Goal: Task Accomplishment & Management: Complete application form

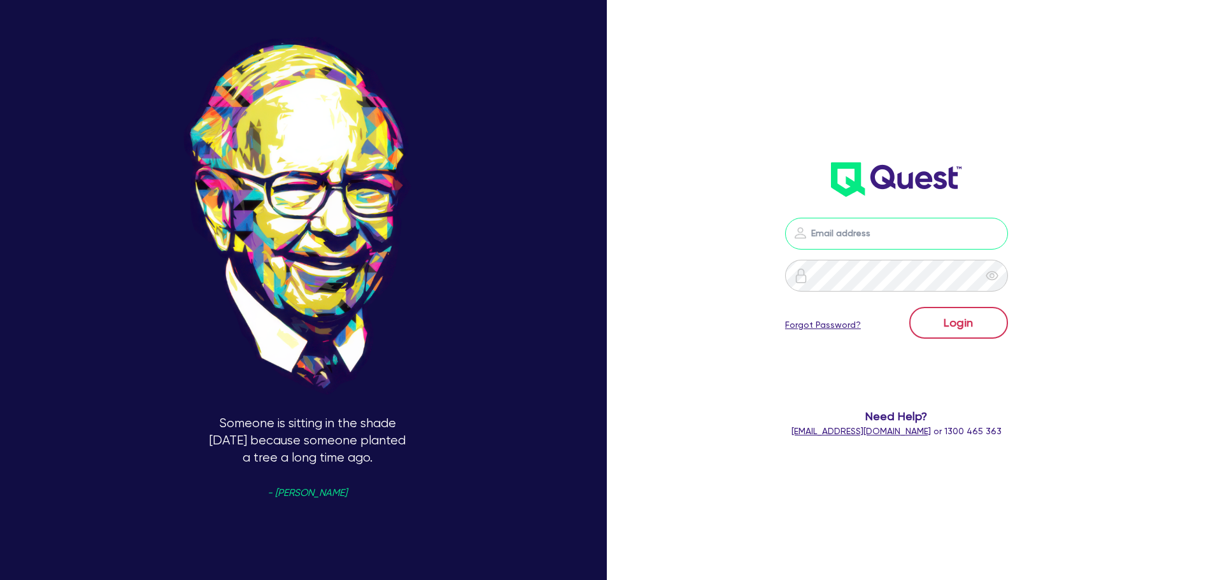
type input "[EMAIL_ADDRESS][PERSON_NAME][DOMAIN_NAME]"
click at [968, 336] on button "Login" at bounding box center [958, 323] width 99 height 32
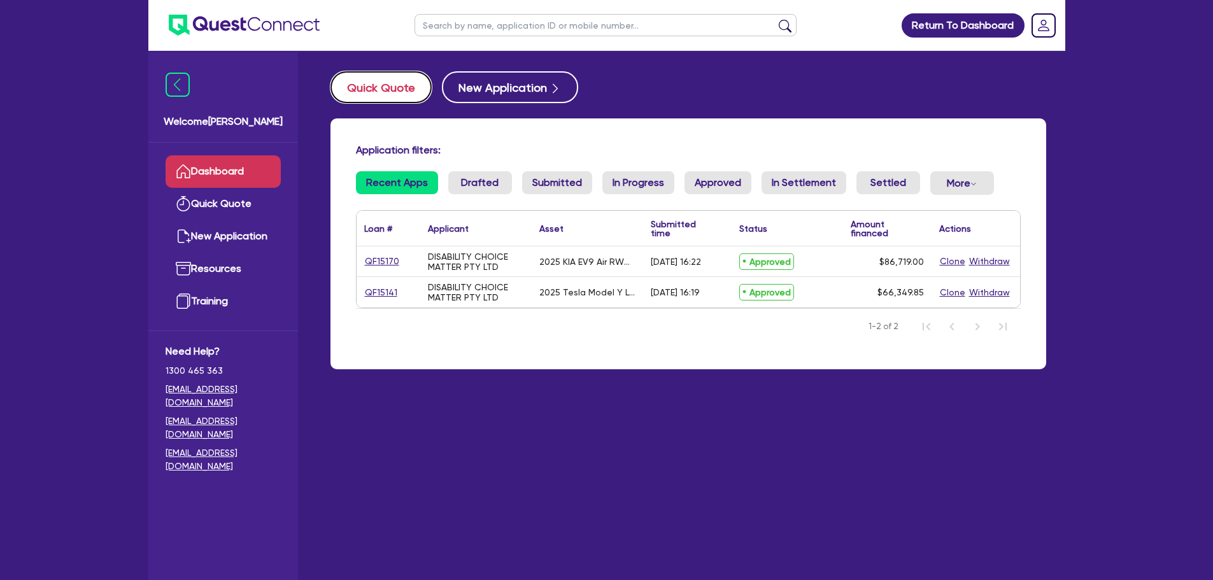
click at [421, 91] on button "Quick Quote" at bounding box center [381, 87] width 101 height 32
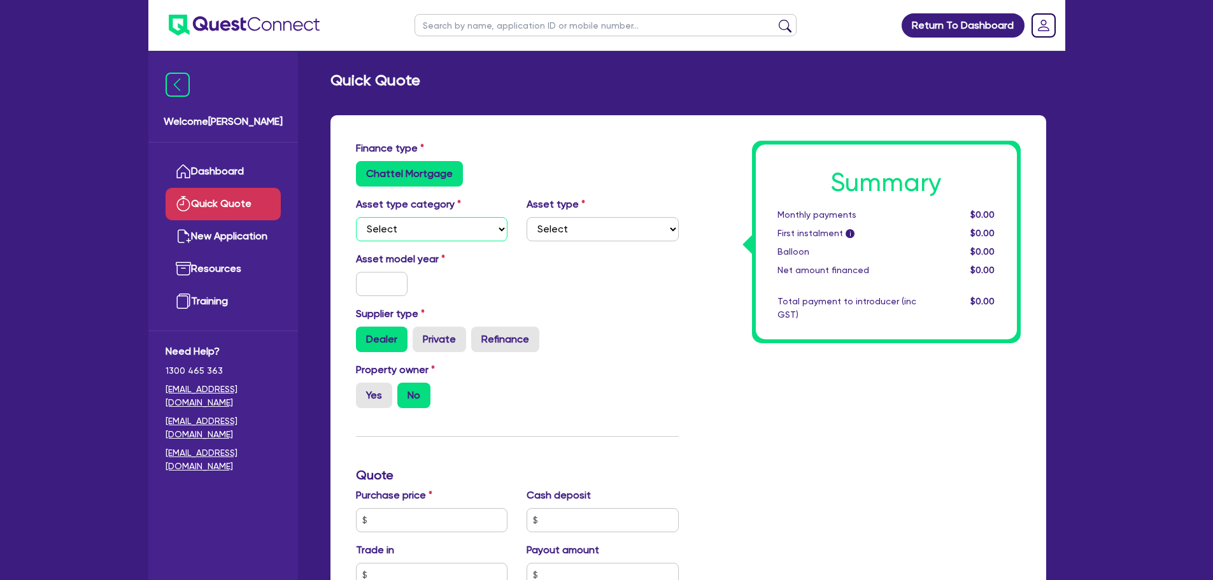
click at [466, 235] on select "Select Cars and light trucks Primary assets Secondary assets Tertiary assets" at bounding box center [432, 229] width 152 height 24
select select "CARS_AND_LIGHT_TRUCKS"
click at [356, 217] on select "Select Cars and light trucks Primary assets Secondary assets Tertiary assets" at bounding box center [432, 229] width 152 height 24
click at [581, 227] on select "Select Passenger vehicles Vans and utes Light trucks up to 4.5 tonne" at bounding box center [603, 229] width 152 height 24
select select "PASSENGER_VEHICLES"
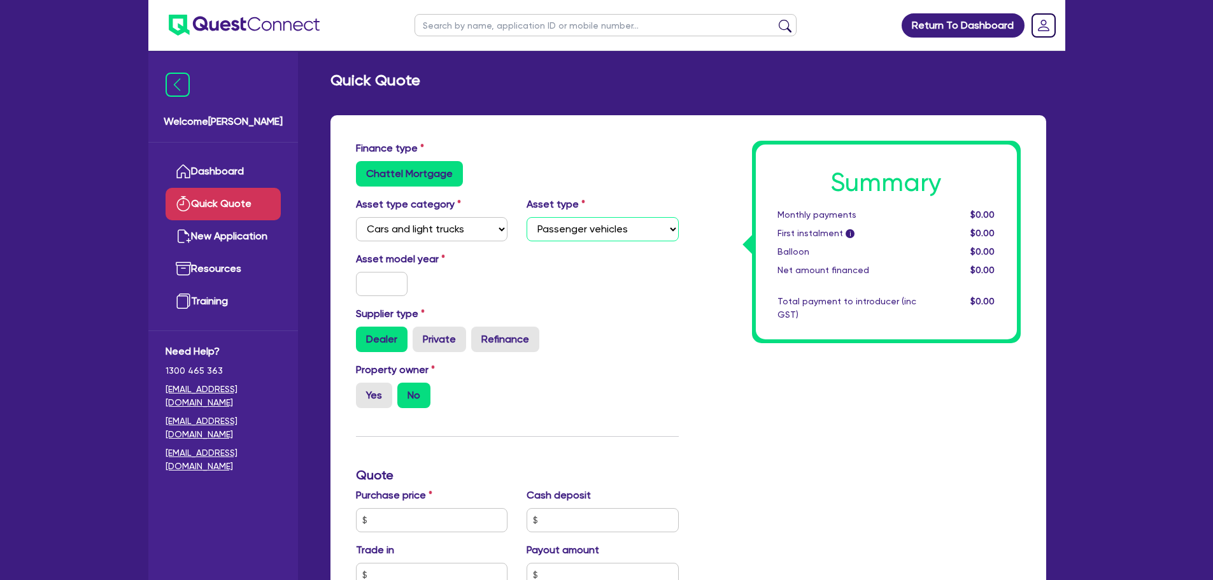
click at [527, 217] on select "Select Passenger vehicles Vans and utes Light trucks up to 4.5 tonne" at bounding box center [603, 229] width 152 height 24
click at [392, 278] on input "text" at bounding box center [382, 284] width 52 height 24
click at [608, 238] on select "Select Passenger vehicles Vans and utes Light trucks up to 4.5 tonne" at bounding box center [603, 229] width 152 height 24
click at [527, 217] on select "Select Passenger vehicles Vans and utes Light trucks up to 4.5 tonne" at bounding box center [603, 229] width 152 height 24
click at [366, 278] on input "text" at bounding box center [382, 284] width 52 height 24
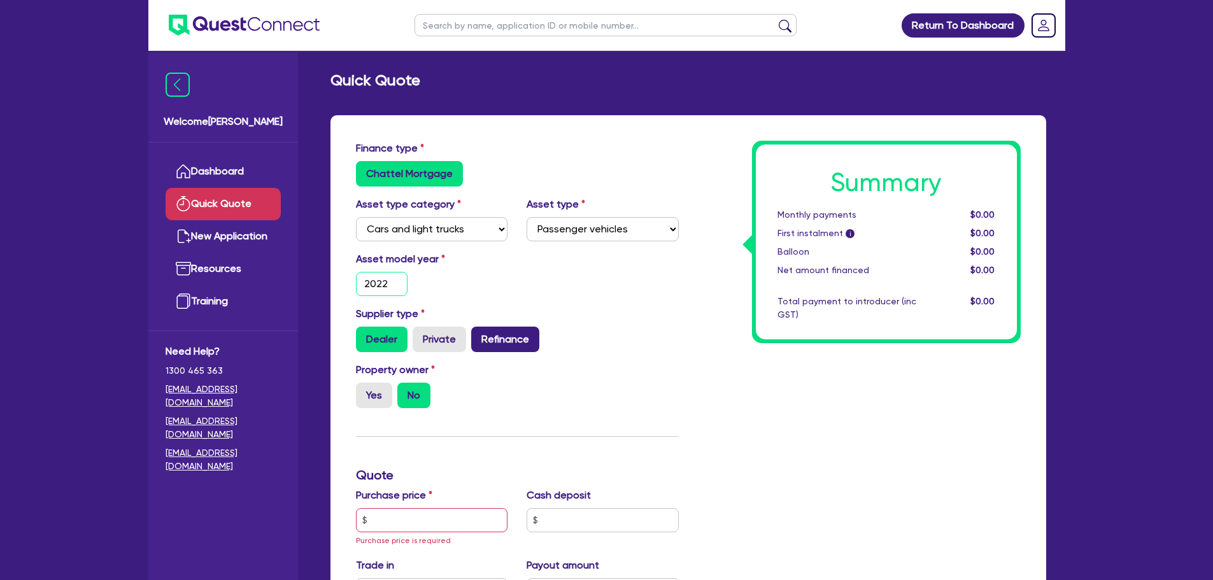
type input "2022"
click at [506, 336] on label "Refinance" at bounding box center [505, 339] width 68 height 25
click at [480, 335] on input "Refinance" at bounding box center [475, 331] width 8 height 8
radio input "true"
click at [419, 522] on input "text" at bounding box center [432, 520] width 152 height 24
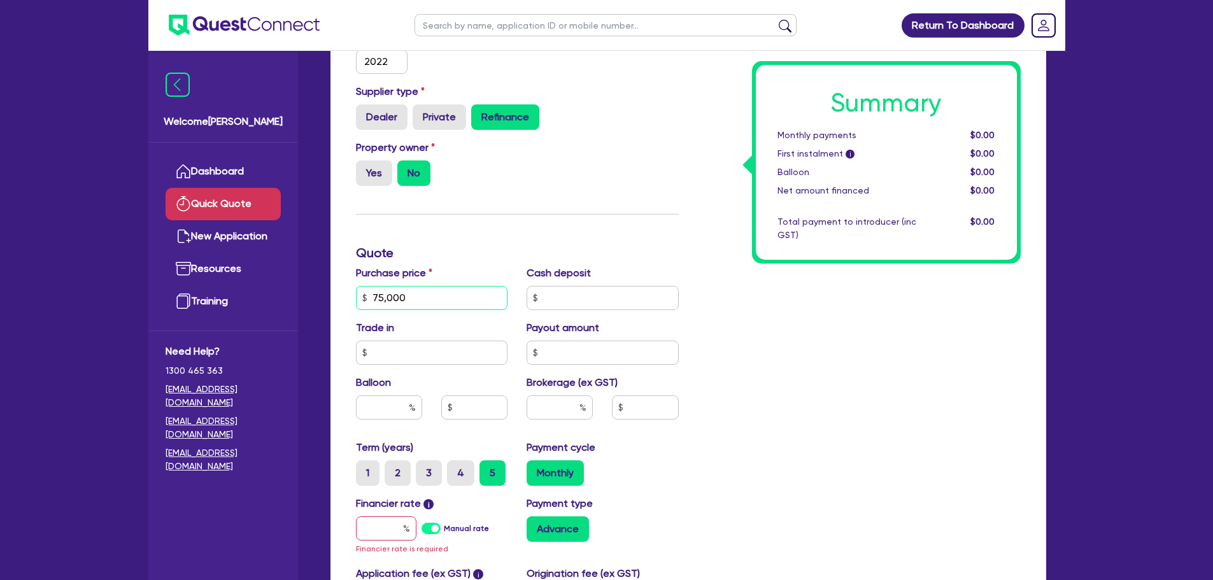
scroll to position [223, 0]
type input "75,000"
click at [555, 406] on input "text" at bounding box center [560, 407] width 66 height 24
type input "4"
click at [650, 408] on input "text" at bounding box center [645, 407] width 66 height 24
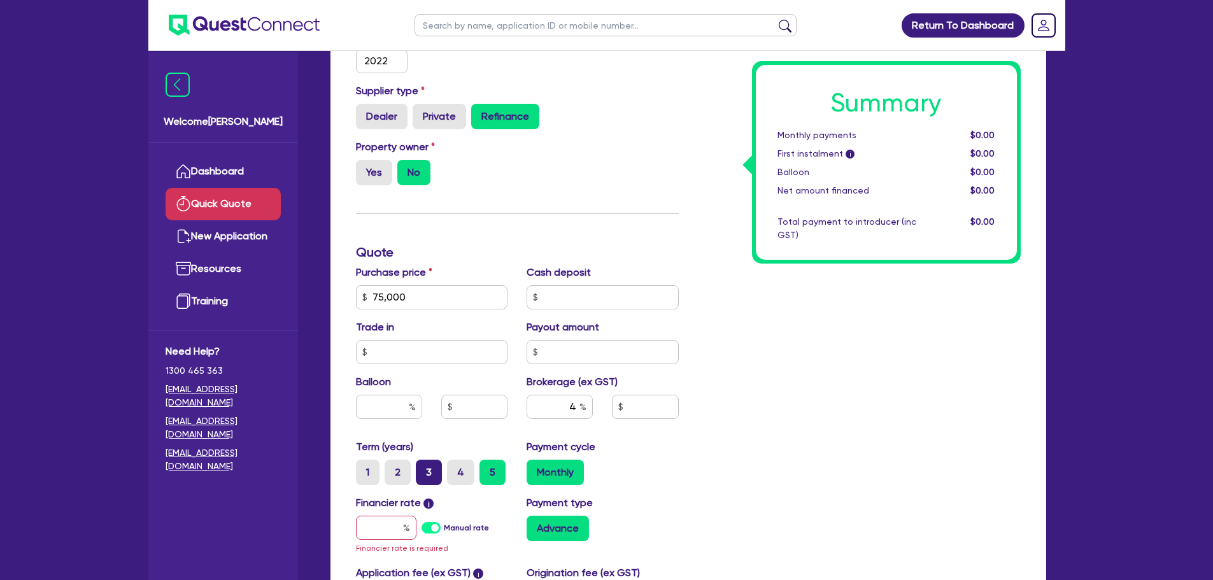
click at [434, 478] on label "3" at bounding box center [429, 472] width 26 height 25
click at [424, 468] on input "3" at bounding box center [420, 464] width 8 height 8
radio input "true"
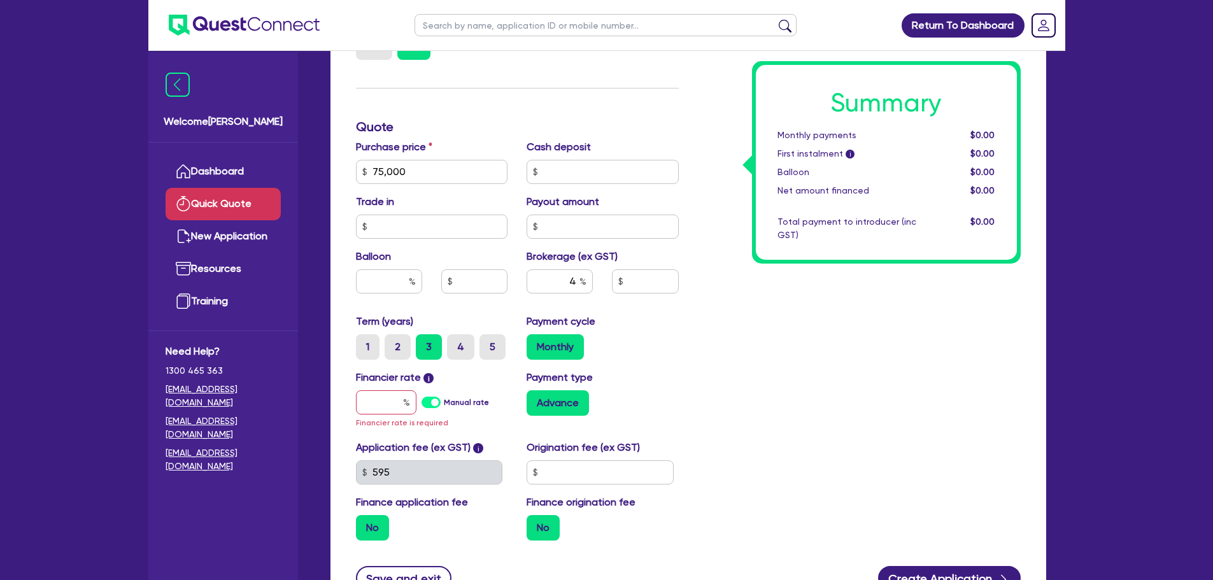
scroll to position [349, 0]
click at [394, 400] on input "text" at bounding box center [386, 402] width 61 height 24
type input "8"
type input "3,000"
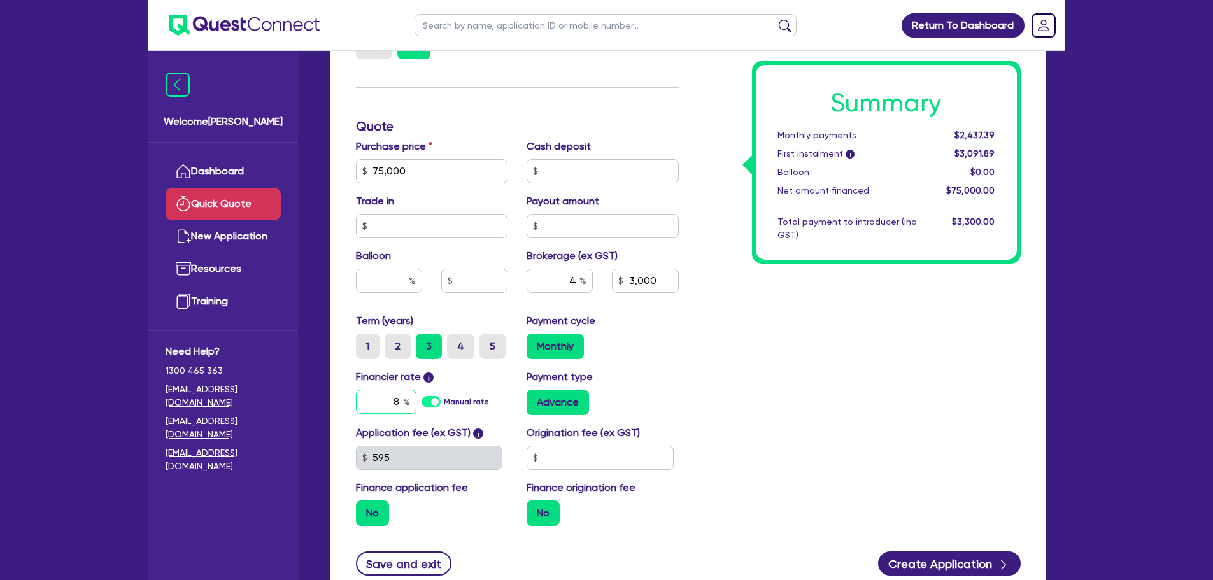
drag, startPoint x: 369, startPoint y: 403, endPoint x: 468, endPoint y: 415, distance: 100.1
click at [468, 415] on div "Financier rate i 8 Manual rate Payment type Advance" at bounding box center [517, 397] width 342 height 56
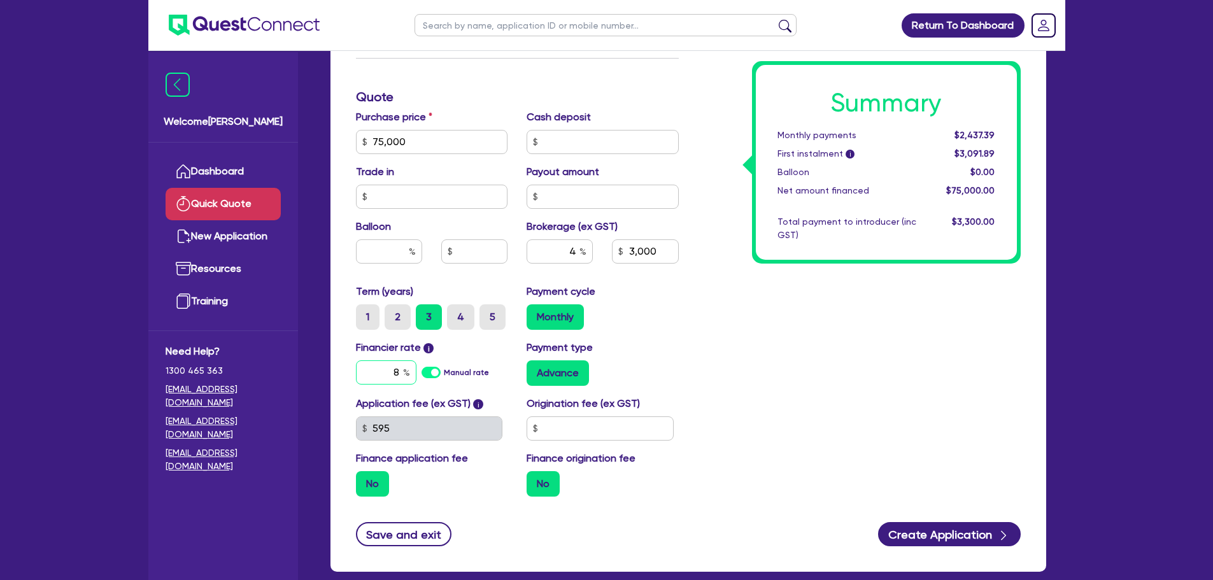
scroll to position [193, 0]
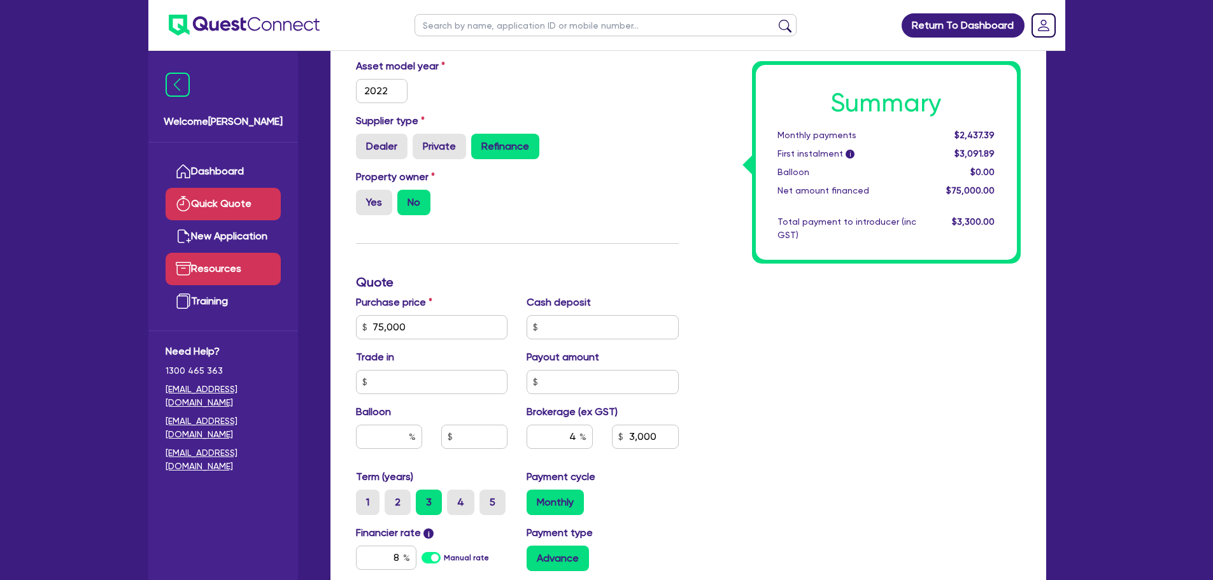
click at [220, 268] on link "Resources" at bounding box center [223, 269] width 115 height 32
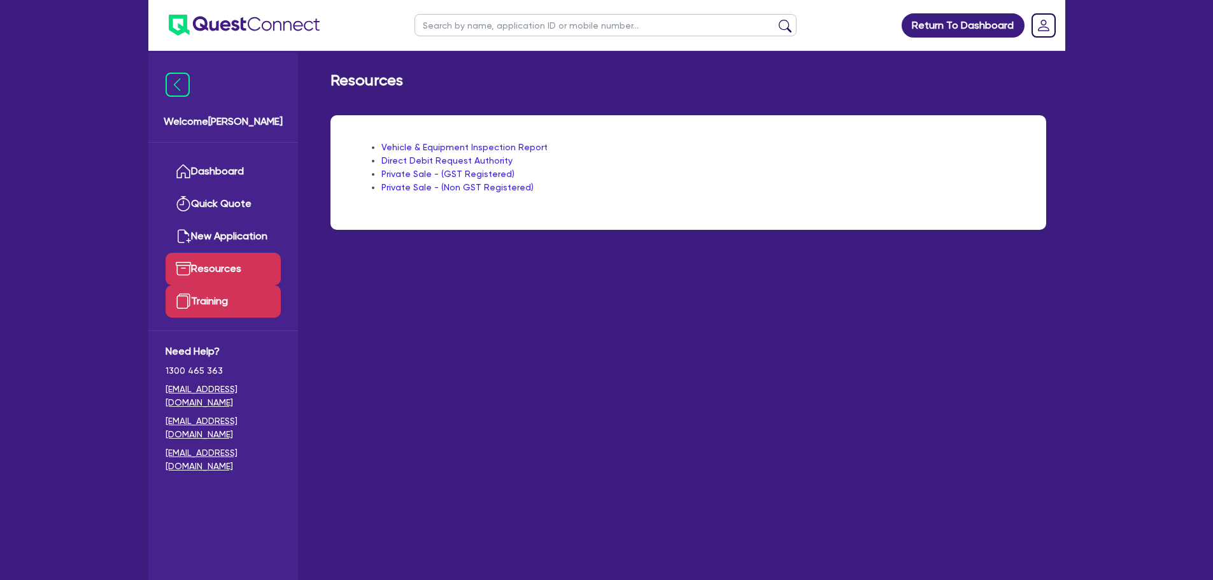
click at [224, 302] on link "Training" at bounding box center [223, 301] width 115 height 32
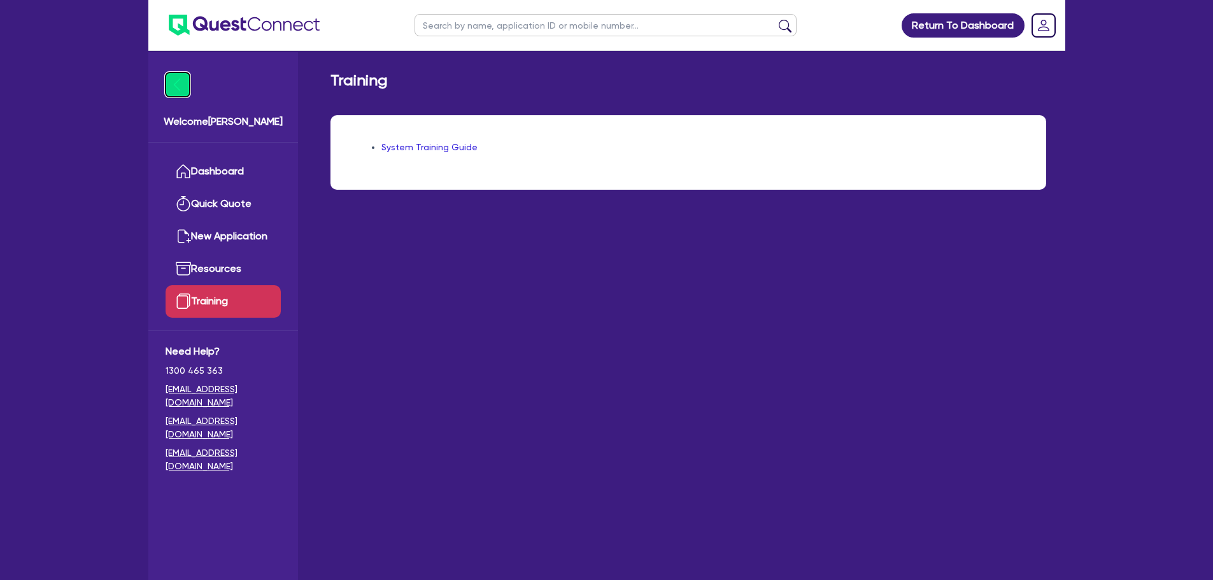
click at [166, 87] on img at bounding box center [178, 85] width 24 height 24
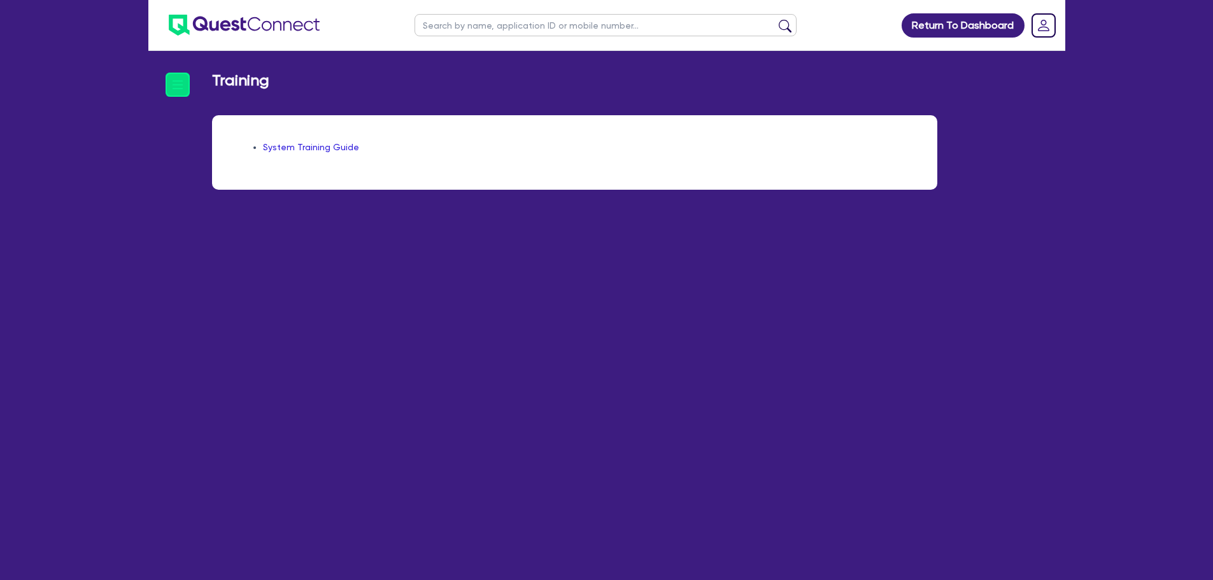
click at [303, 150] on link "System Training Guide" at bounding box center [311, 147] width 96 height 10
click at [253, 29] on img at bounding box center [244, 25] width 151 height 21
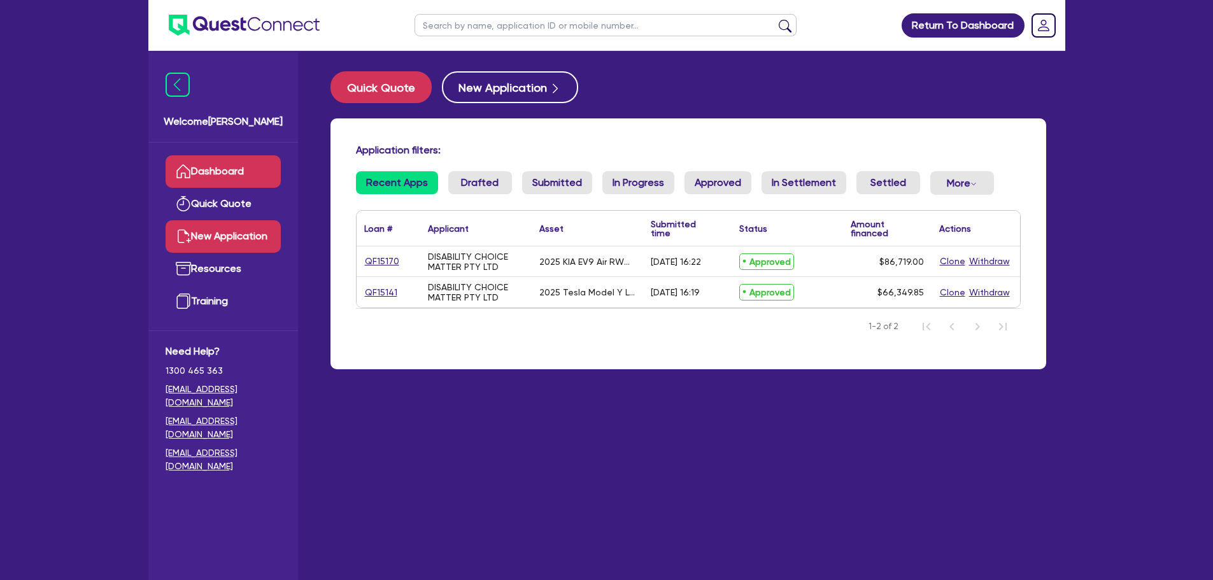
click at [242, 232] on link "New Application" at bounding box center [223, 236] width 115 height 32
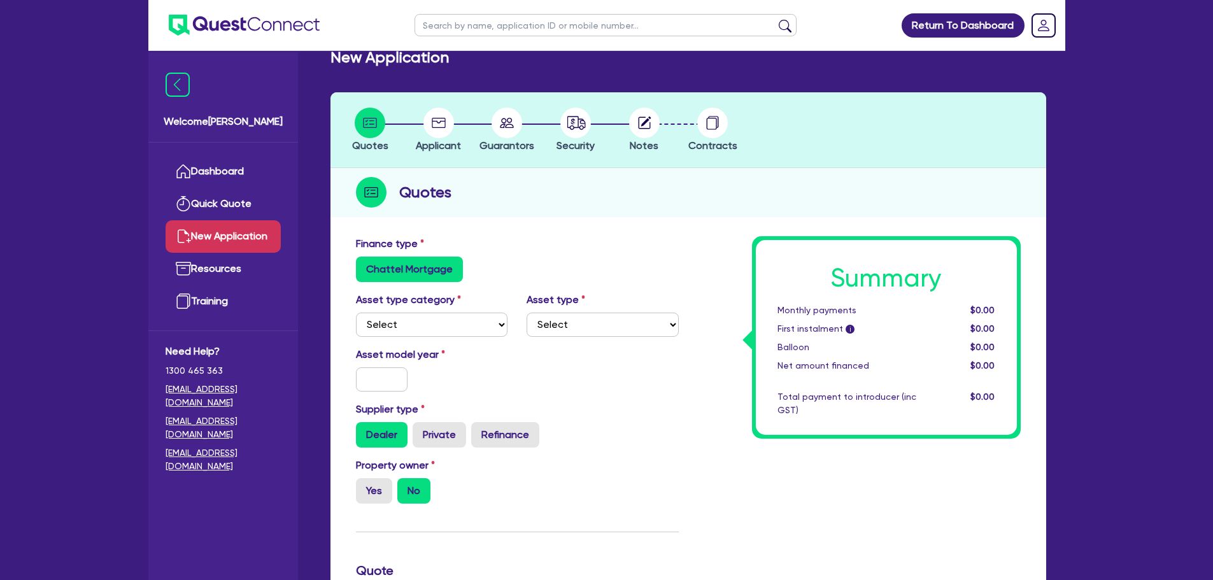
scroll to position [64, 0]
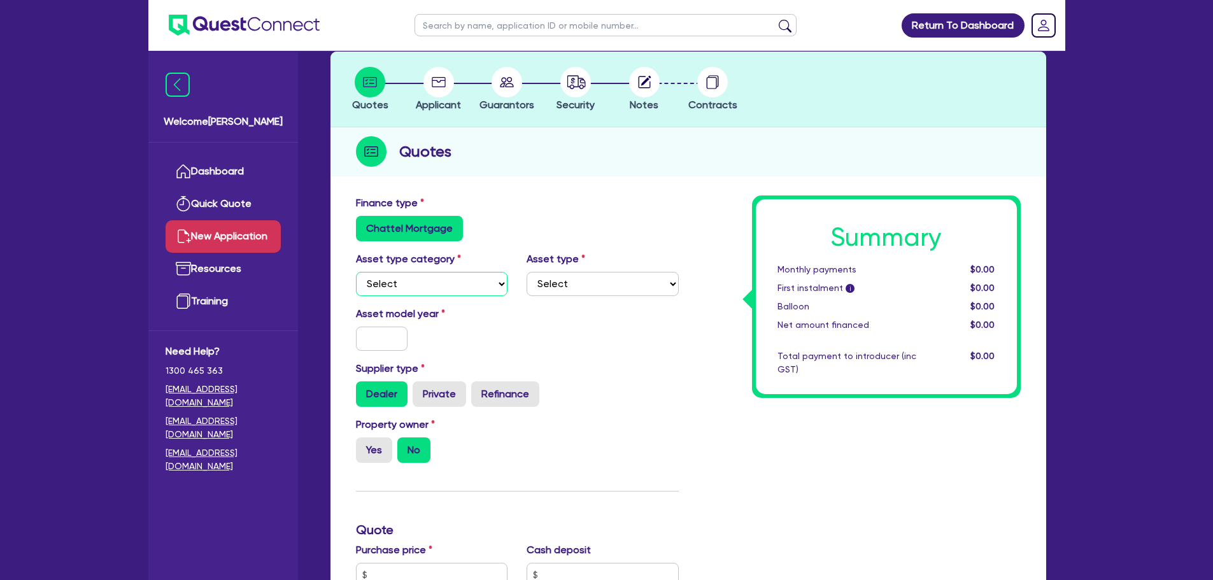
click at [420, 280] on select "Select Cars and light trucks Primary assets Secondary assets Tertiary assets" at bounding box center [432, 284] width 152 height 24
select select "CARS_AND_LIGHT_TRUCKS"
click at [356, 272] on select "Select Cars and light trucks Primary assets Secondary assets Tertiary assets" at bounding box center [432, 284] width 152 height 24
click at [546, 269] on div "Asset type Select Passenger vehicles Vans and utes Light trucks up to 4.5 tonne" at bounding box center [602, 274] width 171 height 45
click at [557, 289] on select "Select Passenger vehicles Vans and utes Light trucks up to 4.5 tonne" at bounding box center [603, 284] width 152 height 24
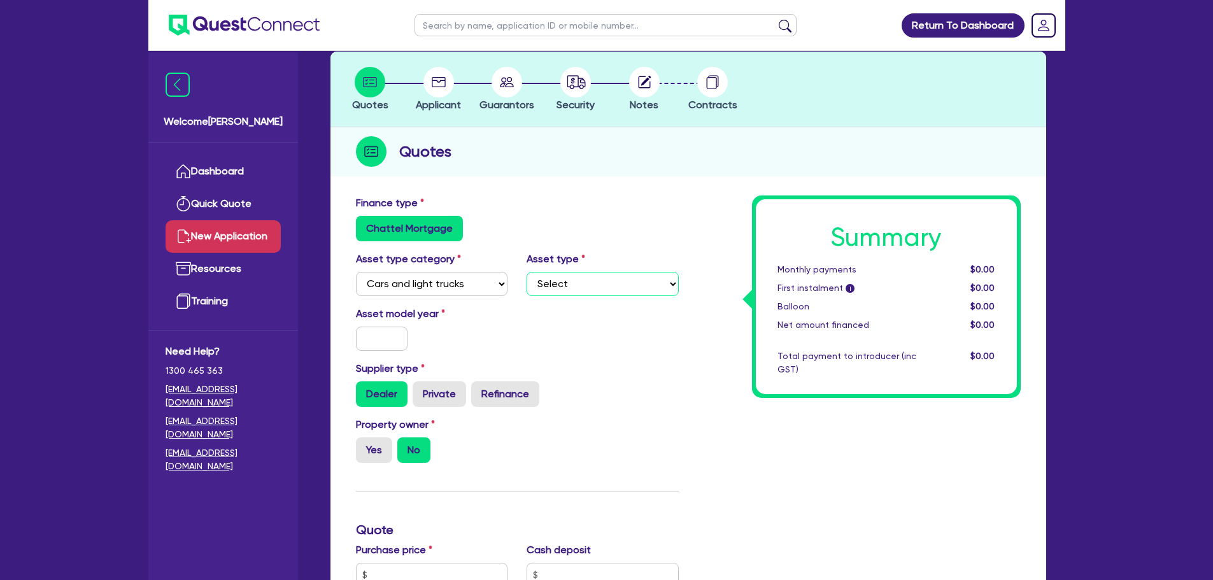
select select "PASSENGER_VEHICLES"
click at [527, 272] on select "Select Passenger vehicles Vans and utes Light trucks up to 4.5 tonne" at bounding box center [603, 284] width 152 height 24
click at [399, 333] on input "text" at bounding box center [382, 339] width 52 height 24
type input "2022"
click at [502, 392] on label "Refinance" at bounding box center [505, 393] width 68 height 25
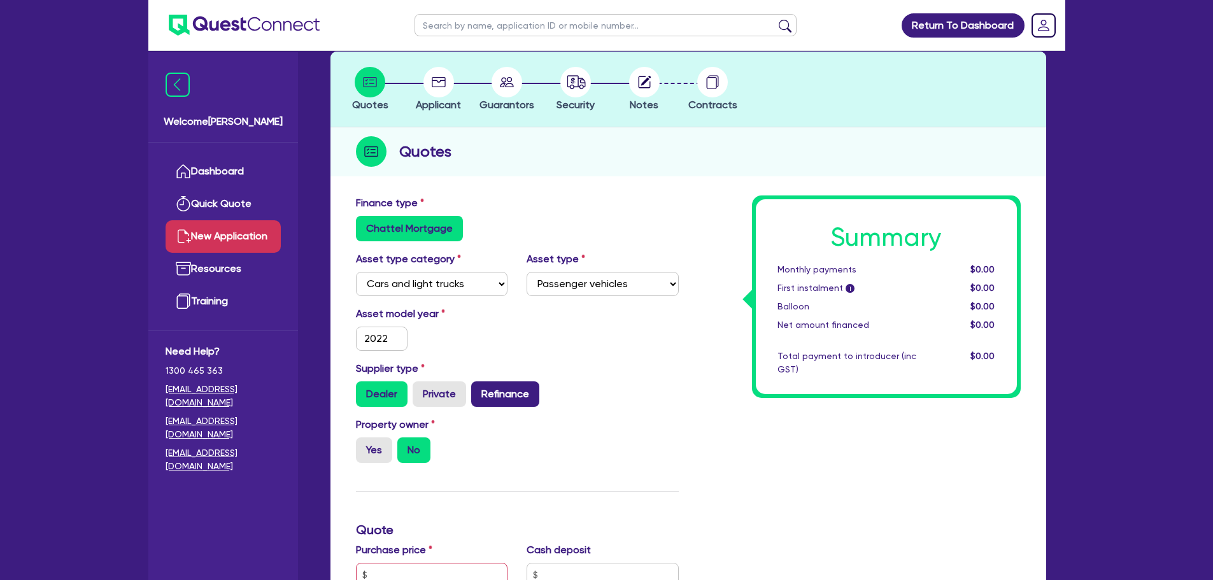
click at [480, 390] on input "Refinance" at bounding box center [475, 385] width 8 height 8
radio input "true"
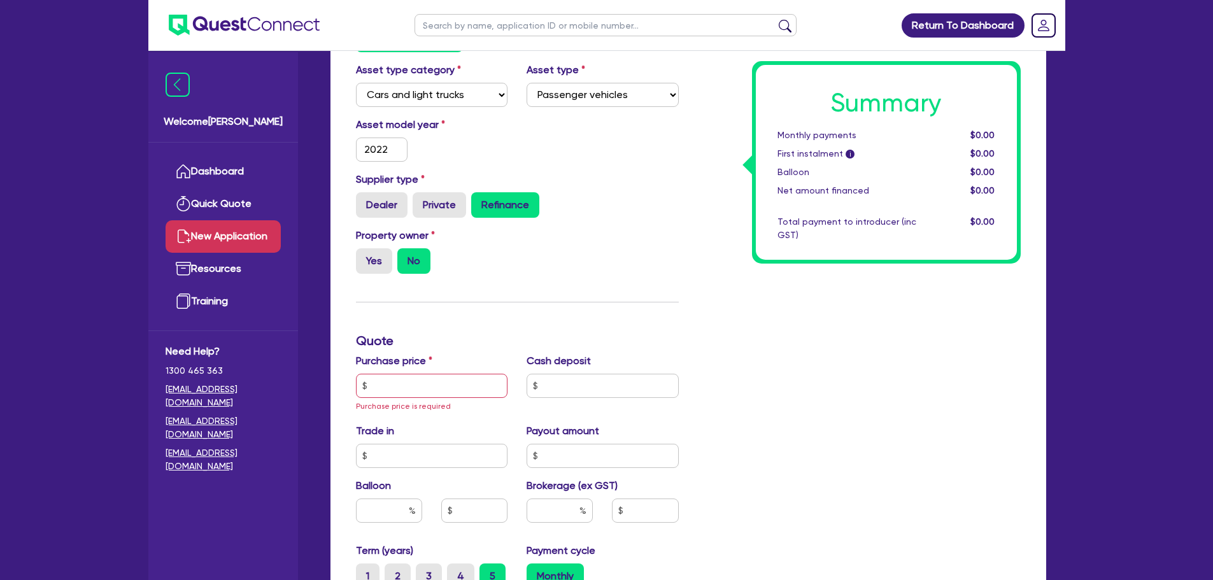
scroll to position [382, 0]
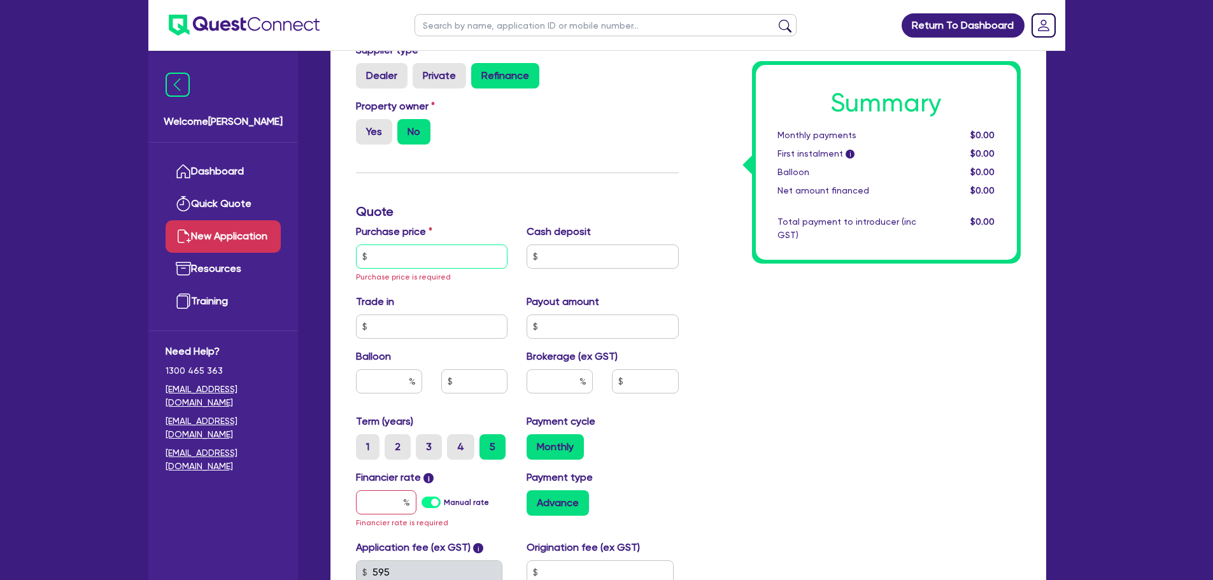
click at [401, 260] on input "text" at bounding box center [432, 257] width 152 height 24
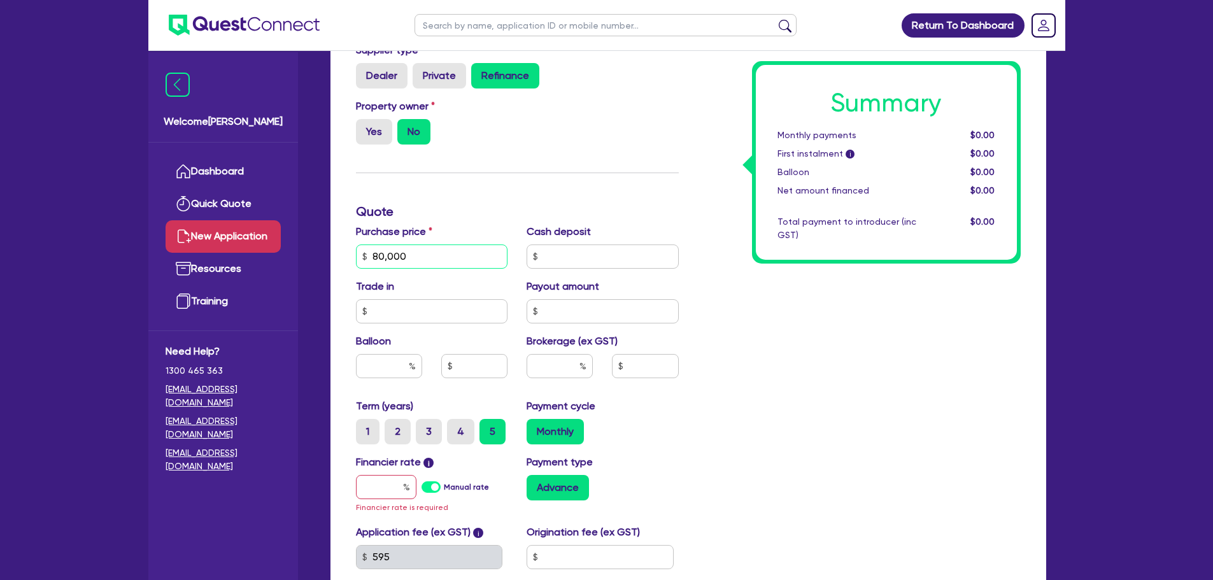
type input "80,000"
click at [582, 365] on div at bounding box center [560, 366] width 66 height 24
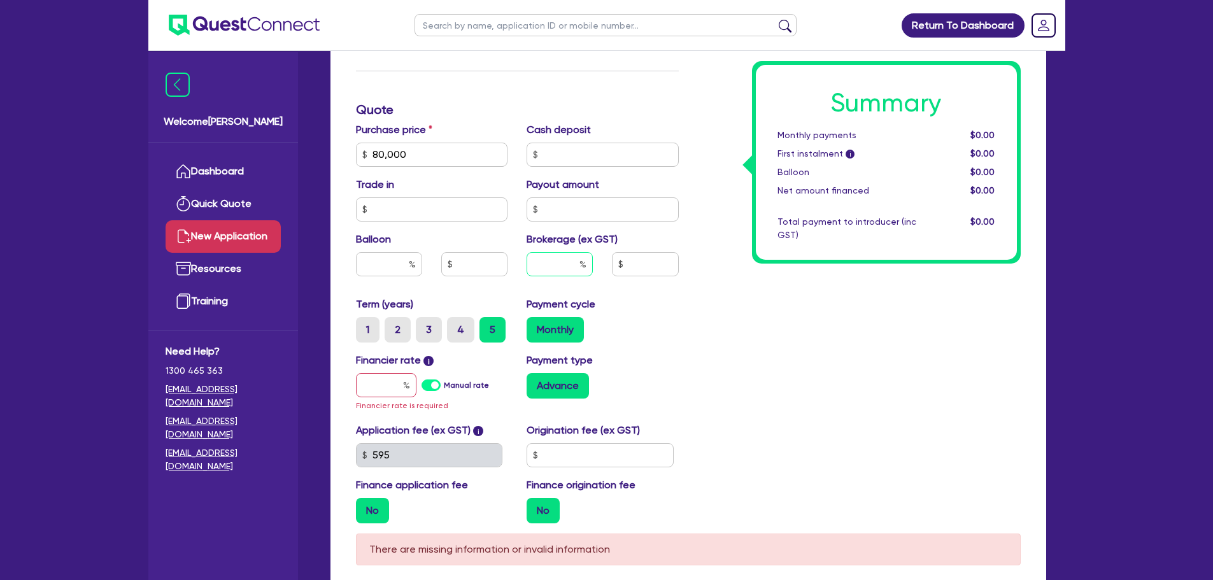
scroll to position [612, 0]
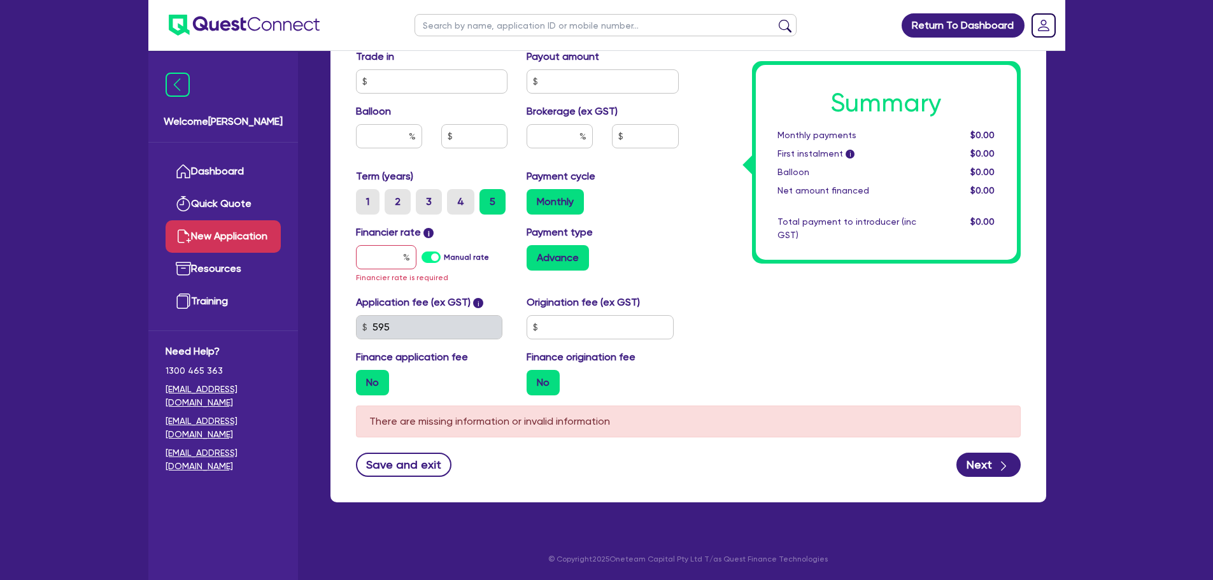
click at [444, 257] on label "Manual rate" at bounding box center [466, 257] width 45 height 11
click at [0, 0] on input "Manual rate" at bounding box center [0, 0] width 0 height 0
type input "17"
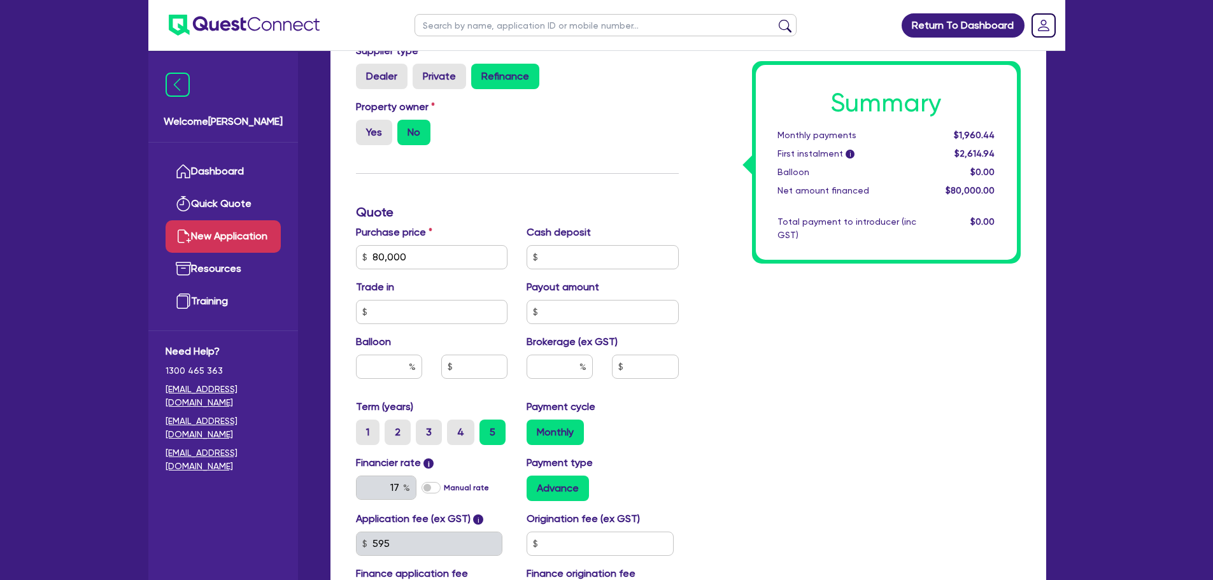
scroll to position [375, 0]
